Goal: Complete application form: Complete application form

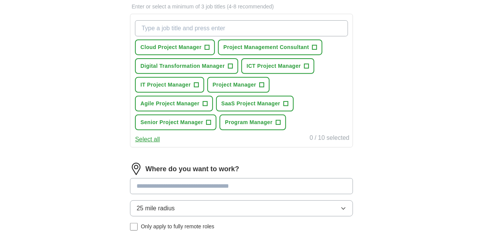
scroll to position [108, 0]
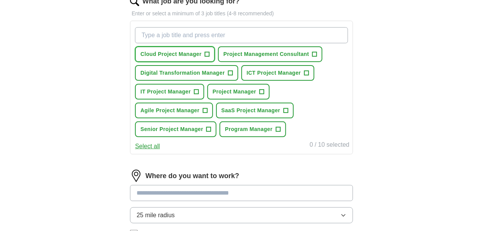
click at [192, 56] on span "Cloud Project Manager" at bounding box center [170, 54] width 61 height 8
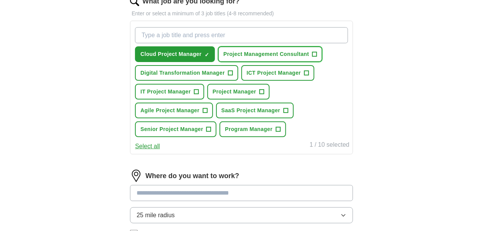
click at [223, 58] on span "Project Management Consultant" at bounding box center [266, 54] width 86 height 8
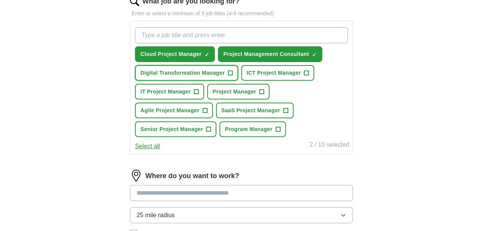
click at [197, 77] on span "Digital Transformation Manager" at bounding box center [182, 73] width 85 height 8
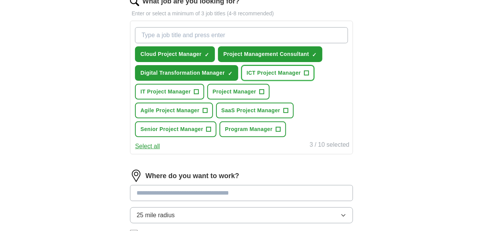
click at [247, 77] on span "ICT Project Manager" at bounding box center [274, 73] width 54 height 8
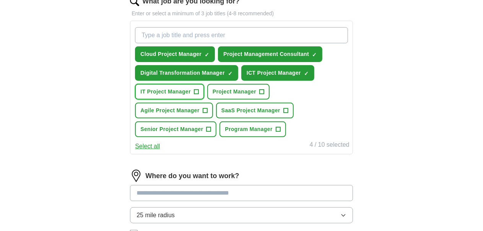
click at [191, 96] on span "IT Project Manager" at bounding box center [165, 92] width 51 height 8
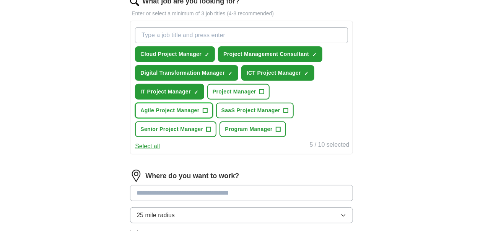
drag, startPoint x: 248, startPoint y: 129, endPoint x: 231, endPoint y: 128, distance: 16.5
click at [199, 114] on span "Agile Project Manager" at bounding box center [169, 110] width 59 height 8
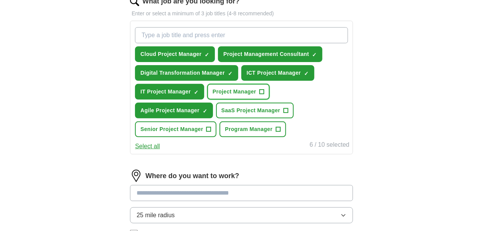
click at [213, 96] on span "Project Manager" at bounding box center [235, 92] width 44 height 8
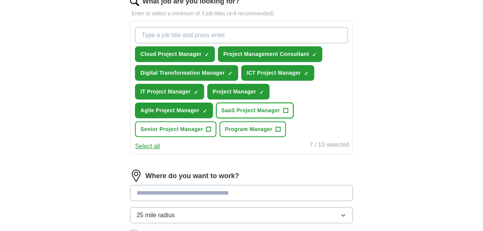
drag, startPoint x: 194, startPoint y: 151, endPoint x: 247, endPoint y: 145, distance: 53.2
click at [216, 118] on button "SaaS Project Manager +" at bounding box center [255, 111] width 78 height 16
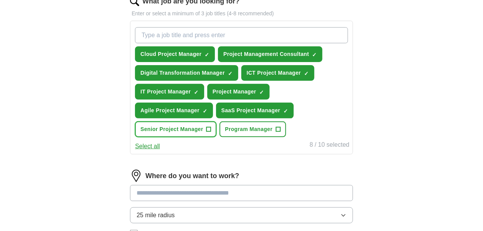
click at [203, 133] on span "Senior Project Manager" at bounding box center [171, 129] width 63 height 8
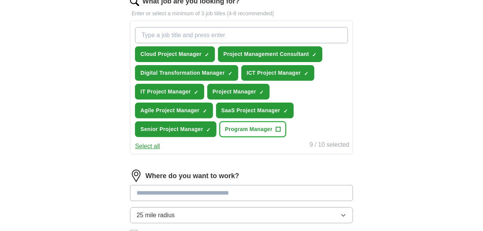
click at [220, 137] on button "Program Manager +" at bounding box center [253, 129] width 66 height 16
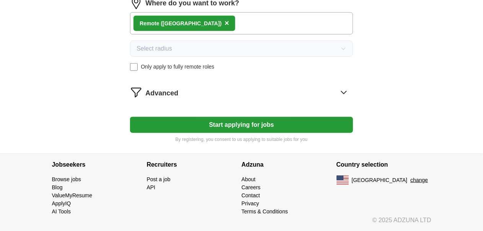
scroll to position [300, 0]
click at [235, 133] on button "Start applying for jobs" at bounding box center [241, 125] width 223 height 16
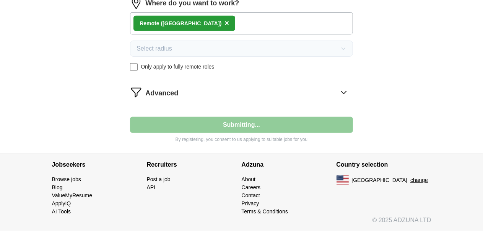
select select "**"
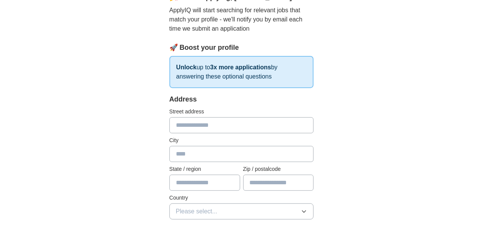
scroll to position [82, 0]
click at [170, 127] on input "text" at bounding box center [242, 125] width 145 height 16
type input "**********"
type input "**"
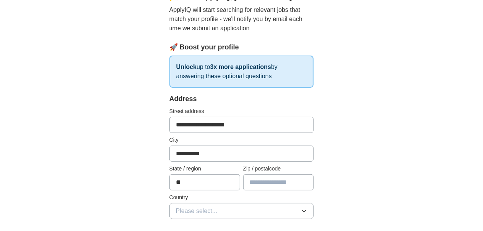
type input "*****"
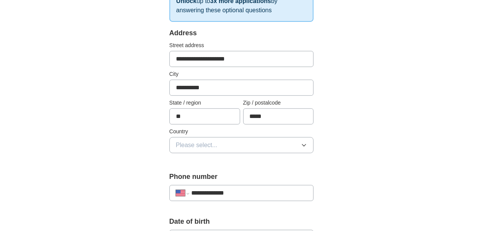
scroll to position [148, 0]
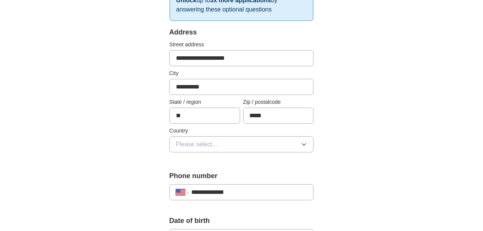
click at [184, 144] on span "Please select..." at bounding box center [197, 144] width 42 height 9
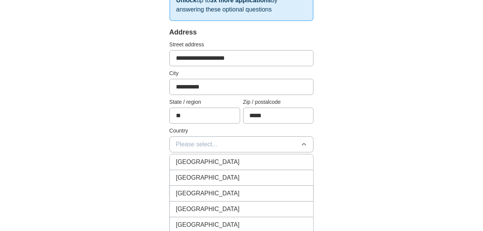
click at [180, 175] on span "[GEOGRAPHIC_DATA]" at bounding box center [208, 177] width 64 height 9
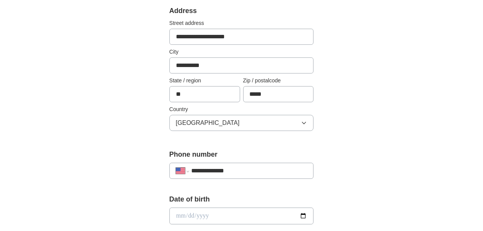
scroll to position [171, 0]
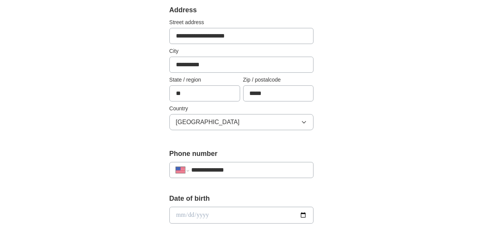
click at [191, 170] on input "**********" at bounding box center [249, 169] width 116 height 9
type input "**********"
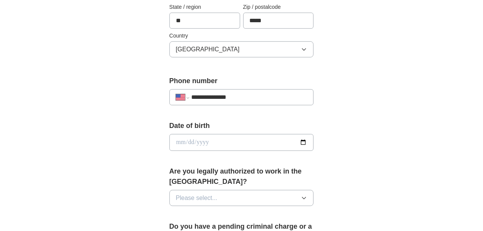
scroll to position [248, 0]
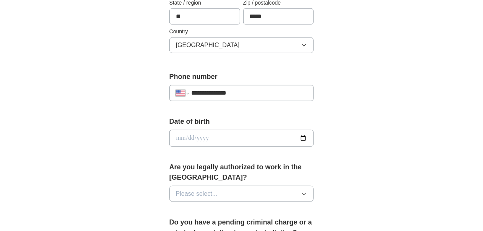
click at [314, 138] on input "date" at bounding box center [242, 138] width 145 height 17
type input "**********"
click at [144, 124] on div "**********" at bounding box center [242, 150] width 196 height 663
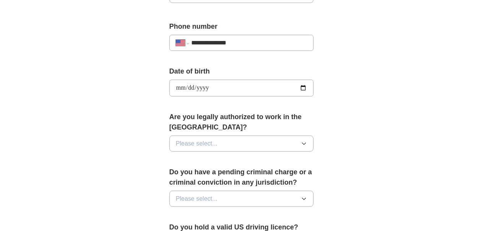
scroll to position [298, 0]
click at [177, 135] on button "Please select..." at bounding box center [242, 143] width 145 height 16
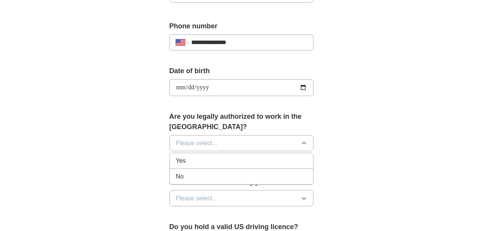
click at [170, 153] on li "Yes" at bounding box center [242, 161] width 144 height 16
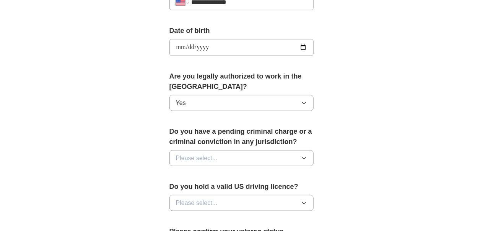
scroll to position [339, 0]
click at [176, 153] on span "Please select..." at bounding box center [197, 157] width 42 height 9
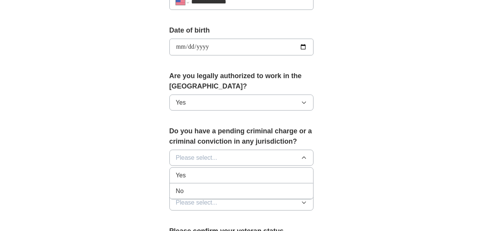
click at [176, 171] on span "Yes" at bounding box center [181, 175] width 10 height 9
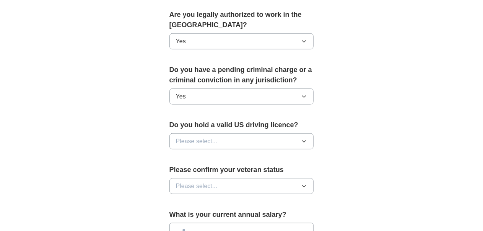
scroll to position [400, 0]
click at [192, 88] on button "Yes" at bounding box center [242, 96] width 145 height 16
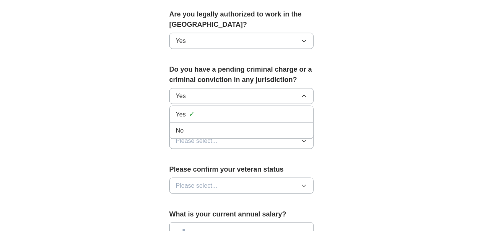
click at [176, 126] on div "No" at bounding box center [242, 130] width 132 height 9
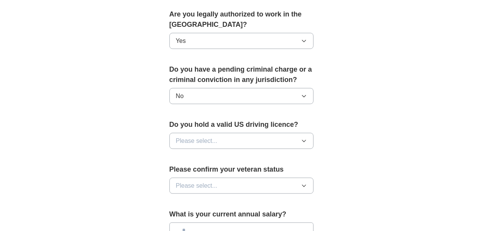
click at [179, 133] on button "Please select..." at bounding box center [242, 141] width 145 height 16
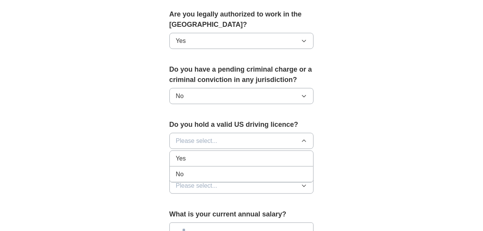
click at [176, 154] on div "Yes" at bounding box center [242, 158] width 132 height 9
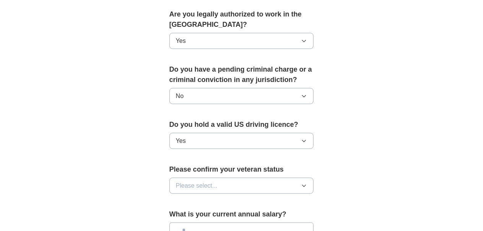
click at [175, 178] on button "Please select..." at bounding box center [242, 186] width 145 height 16
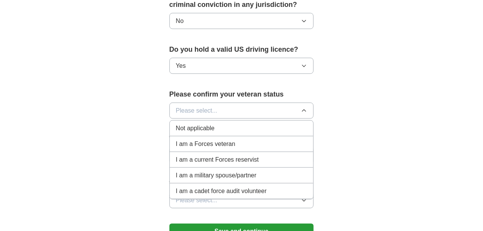
scroll to position [480, 0]
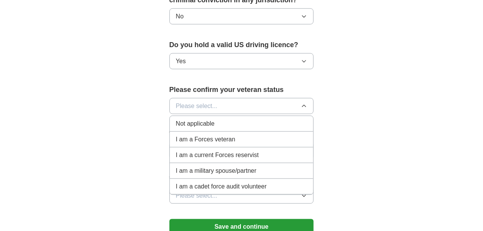
click at [194, 119] on span "Not applicable" at bounding box center [195, 123] width 39 height 9
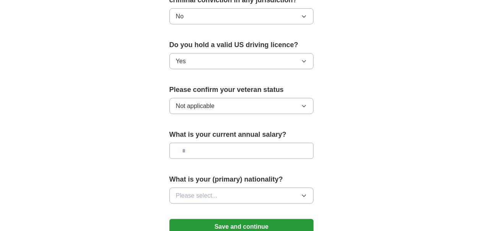
click at [180, 143] on input "text" at bounding box center [242, 151] width 145 height 16
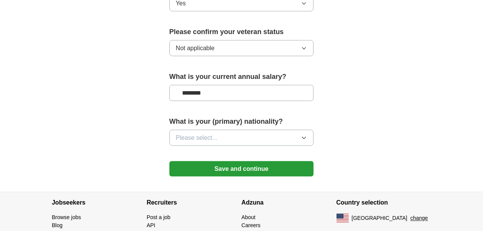
scroll to position [538, 0]
type input "********"
click at [197, 133] on span "Please select..." at bounding box center [197, 137] width 42 height 9
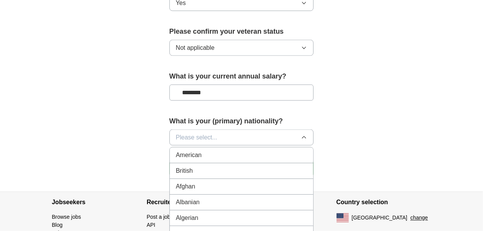
click at [179, 150] on span "American" at bounding box center [189, 154] width 26 height 9
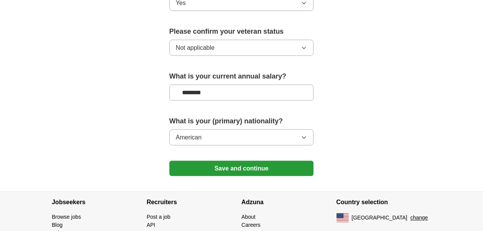
click at [190, 161] on button "Save and continue" at bounding box center [242, 168] width 145 height 15
